Goal: Find specific page/section: Find specific page/section

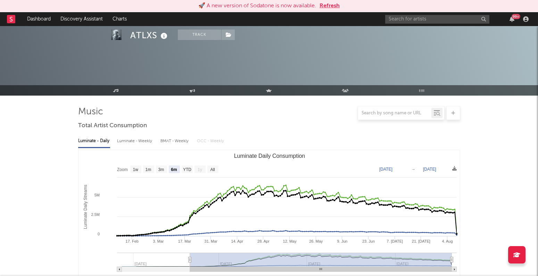
select select "6m"
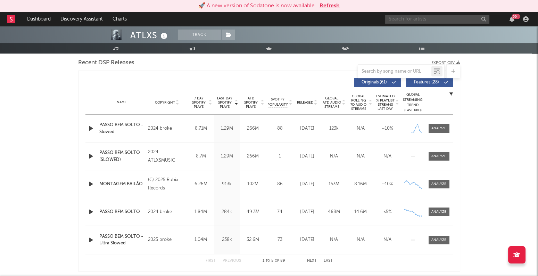
click at [399, 16] on input "text" at bounding box center [437, 19] width 104 height 9
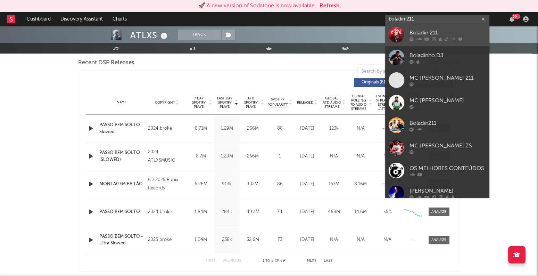
type input "boladin 211"
click at [426, 32] on div "Boladin 211" at bounding box center [447, 33] width 76 height 8
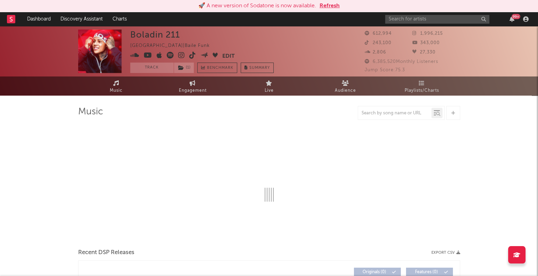
select select "6m"
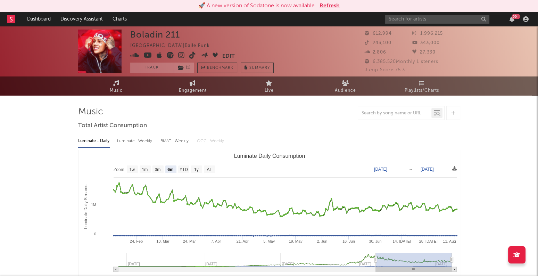
click at [145, 143] on div "Luminate - Weekly" at bounding box center [135, 141] width 36 height 12
select select "6m"
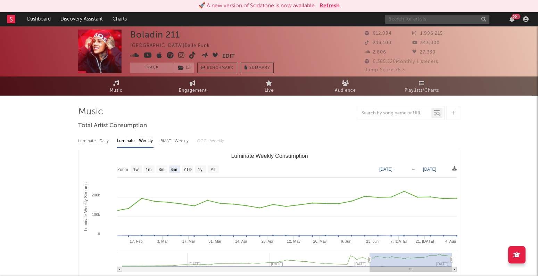
click at [414, 19] on input "text" at bounding box center [437, 19] width 104 height 9
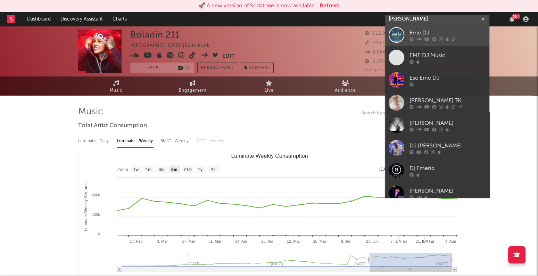
type input "[PERSON_NAME]"
click at [434, 31] on div "Eme DJ" at bounding box center [447, 33] width 76 height 8
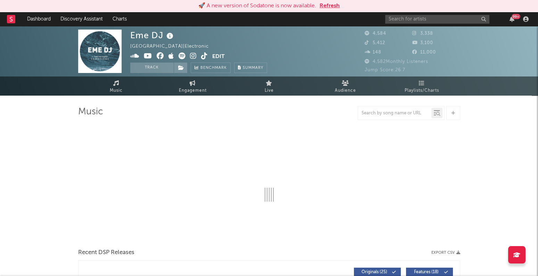
select select "1w"
